Goal: Task Accomplishment & Management: Use online tool/utility

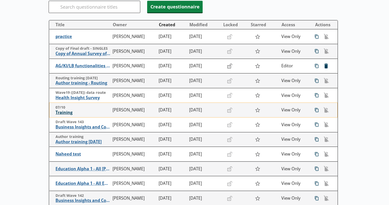
scroll to position [76, 0]
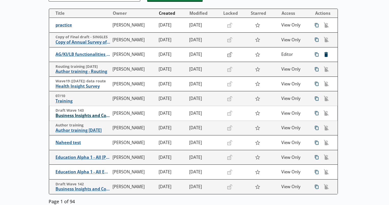
click at [93, 118] on span "Business Insights and Conditions Survey (BICS)" at bounding box center [83, 115] width 55 height 5
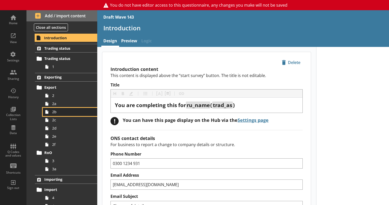
click at [62, 108] on link "2b" at bounding box center [70, 112] width 55 height 8
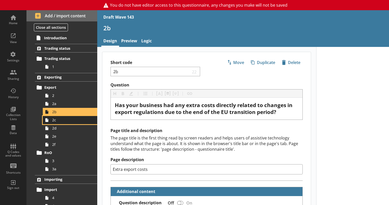
click at [73, 123] on link "2c" at bounding box center [70, 120] width 55 height 8
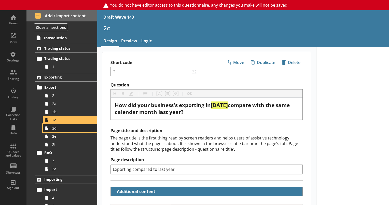
click at [65, 128] on span "2d" at bounding box center [71, 128] width 38 height 5
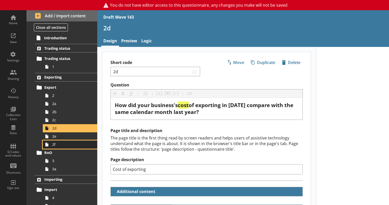
click at [73, 140] on link "2f" at bounding box center [70, 144] width 55 height 8
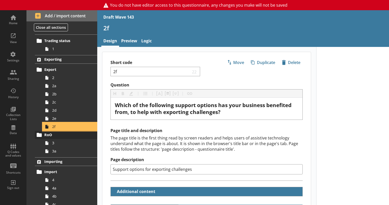
scroll to position [25, 0]
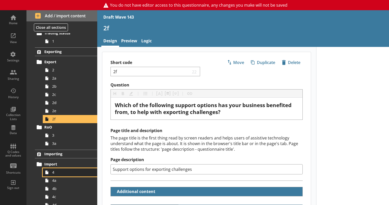
click at [56, 175] on link "4" at bounding box center [70, 172] width 55 height 8
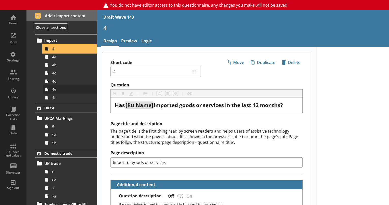
scroll to position [178, 0]
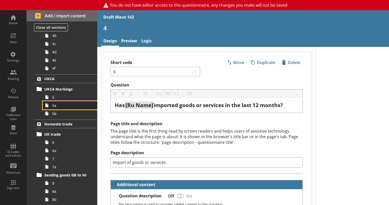
click at [61, 107] on span "5a" at bounding box center [71, 105] width 38 height 5
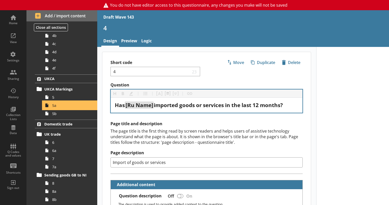
type textarea "x"
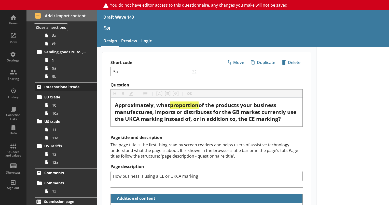
scroll to position [336, 0]
